Goal: Task Accomplishment & Management: Use online tool/utility

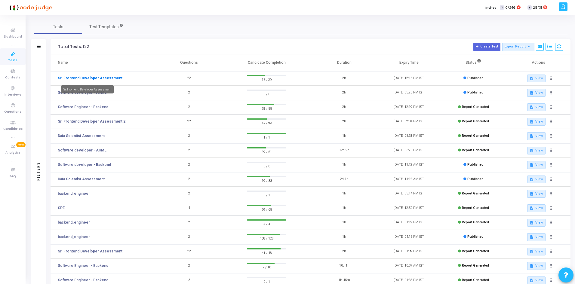
click at [93, 76] on link "Sr. Frontend Developer Assessment" at bounding box center [90, 78] width 65 height 5
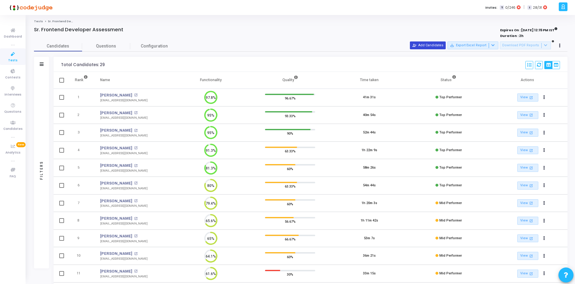
click at [439, 46] on button "person_add_alt Add Candidates" at bounding box center [428, 46] width 36 height 8
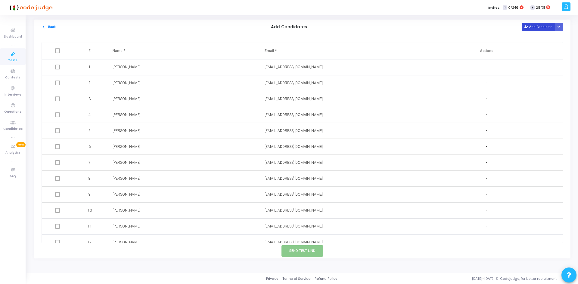
click at [551, 28] on button "Add Candidate" at bounding box center [538, 27] width 33 height 8
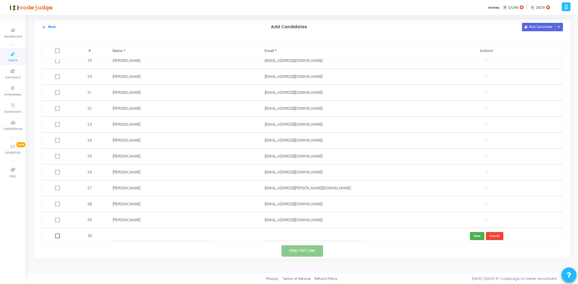
scroll to position [295, 0]
click at [555, 26] on button "Add Candidate" at bounding box center [538, 27] width 33 height 8
click at [556, 28] on button "Button group with nested dropdown" at bounding box center [559, 27] width 8 height 8
click at [542, 43] on button "Upload Candidate List" at bounding box center [537, 39] width 46 height 8
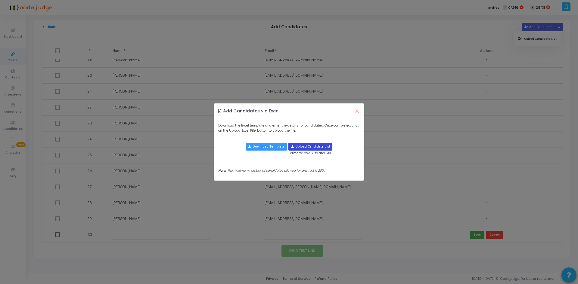
click at [315, 149] on input "file" at bounding box center [310, 146] width 43 height 7
type input "C:\fakepath\candidate-template.csv"
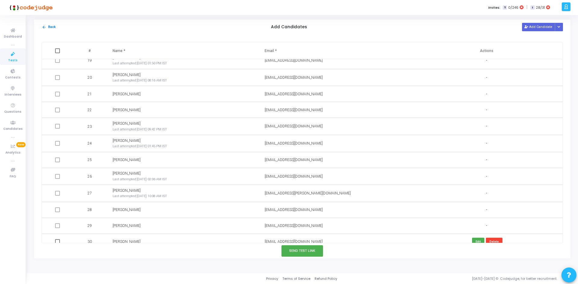
scroll to position [357, 0]
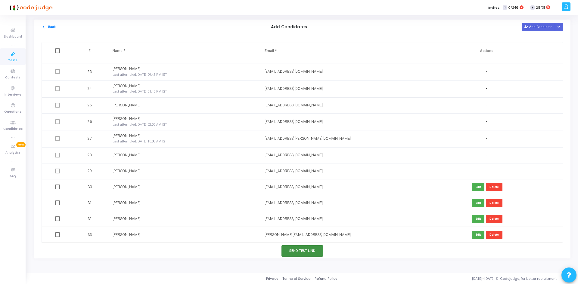
click at [308, 249] on button "Send Test Link" at bounding box center [302, 251] width 42 height 11
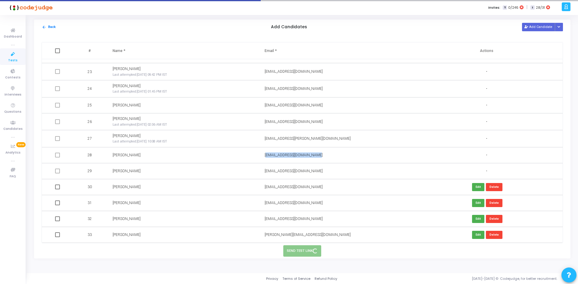
drag, startPoint x: 323, startPoint y: 156, endPoint x: 260, endPoint y: 154, distance: 63.5
click at [260, 154] on td "[EMAIL_ADDRESS][DOMAIN_NAME]" at bounding box center [334, 155] width 152 height 16
copy span "[EMAIL_ADDRESS][DOMAIN_NAME]"
